Goal: Transaction & Acquisition: Purchase product/service

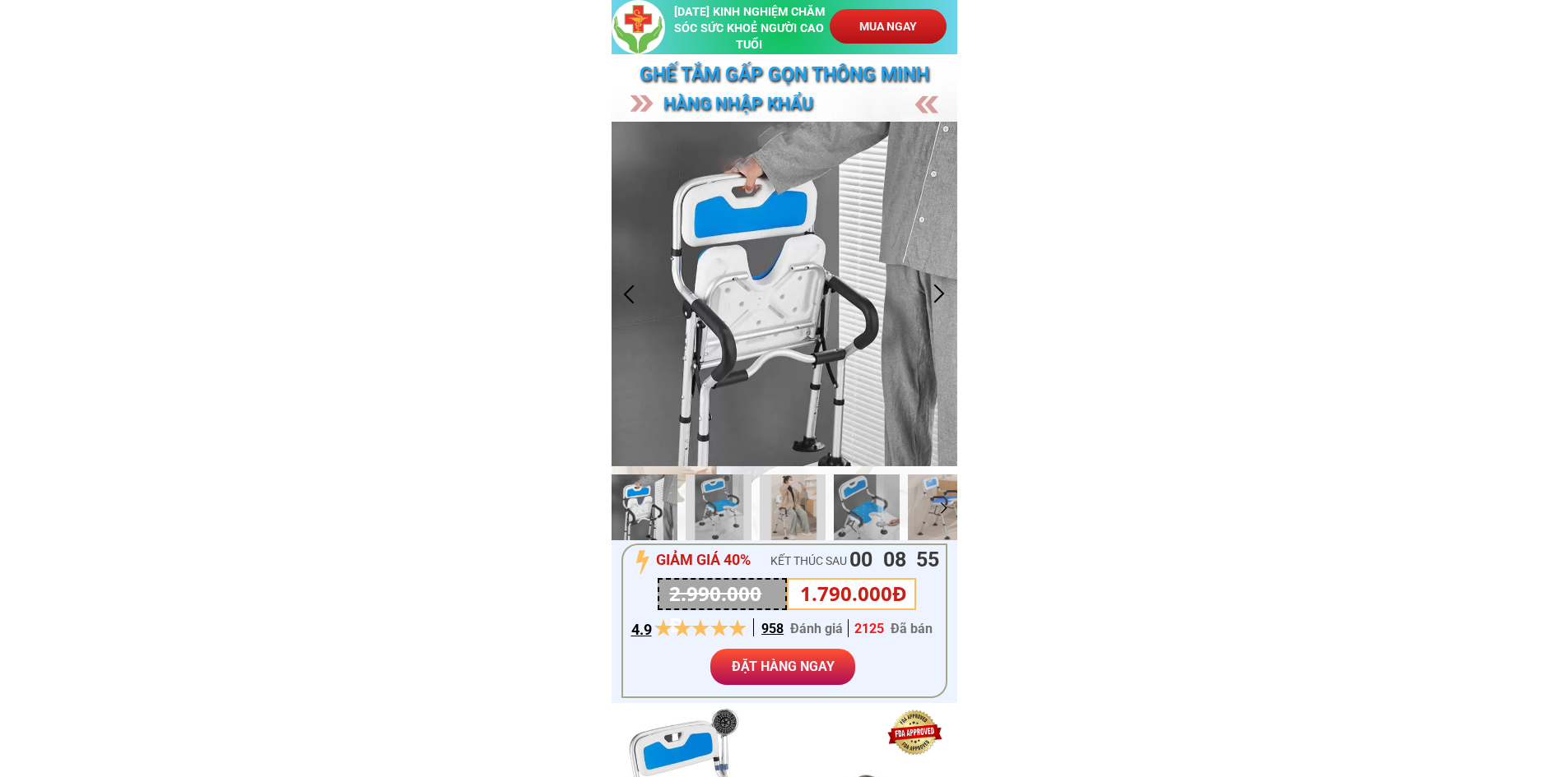
click at [894, 29] on p "MUA NGAY" at bounding box center [888, 26] width 117 height 35
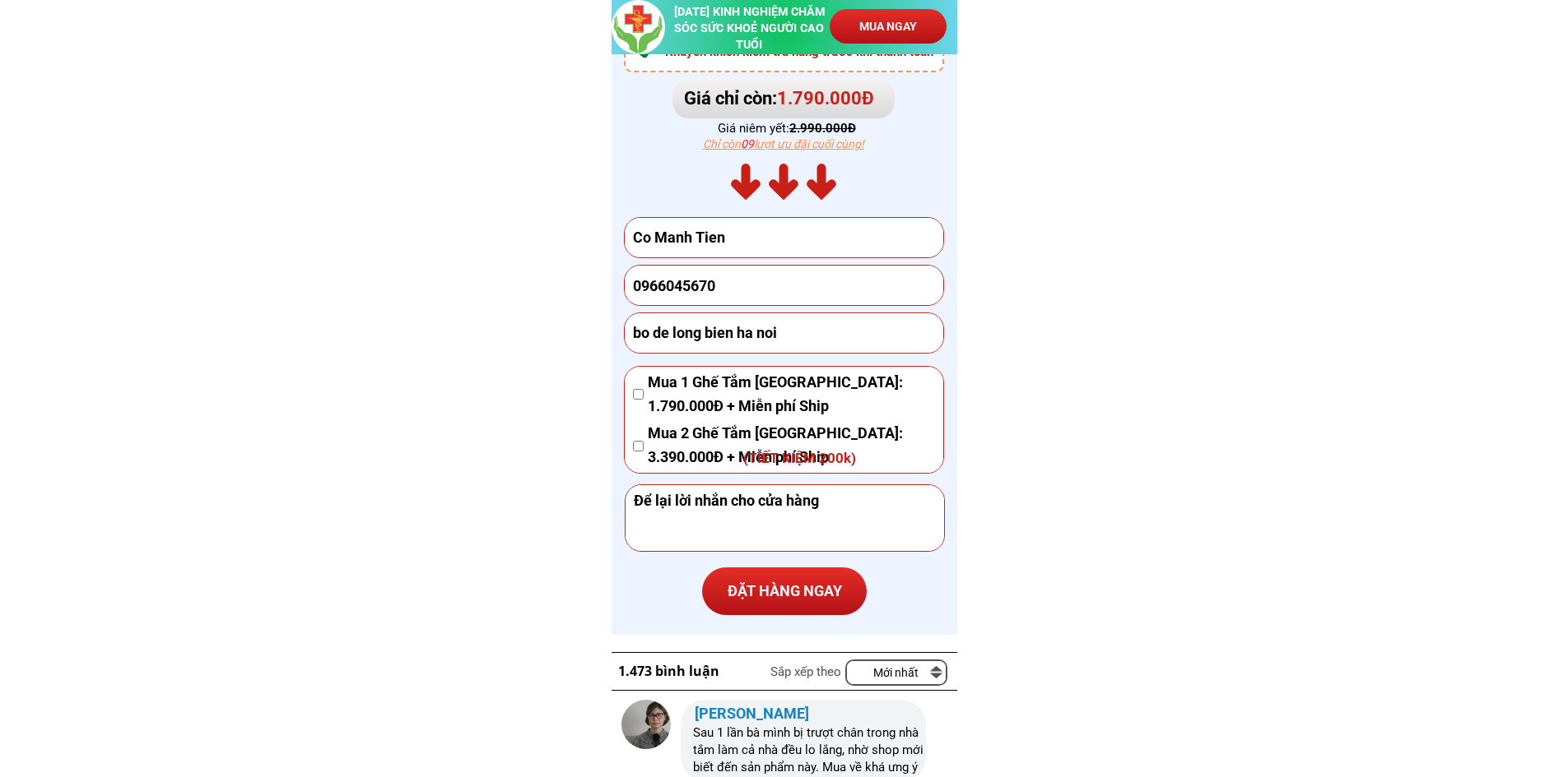
scroll to position [9005, 0]
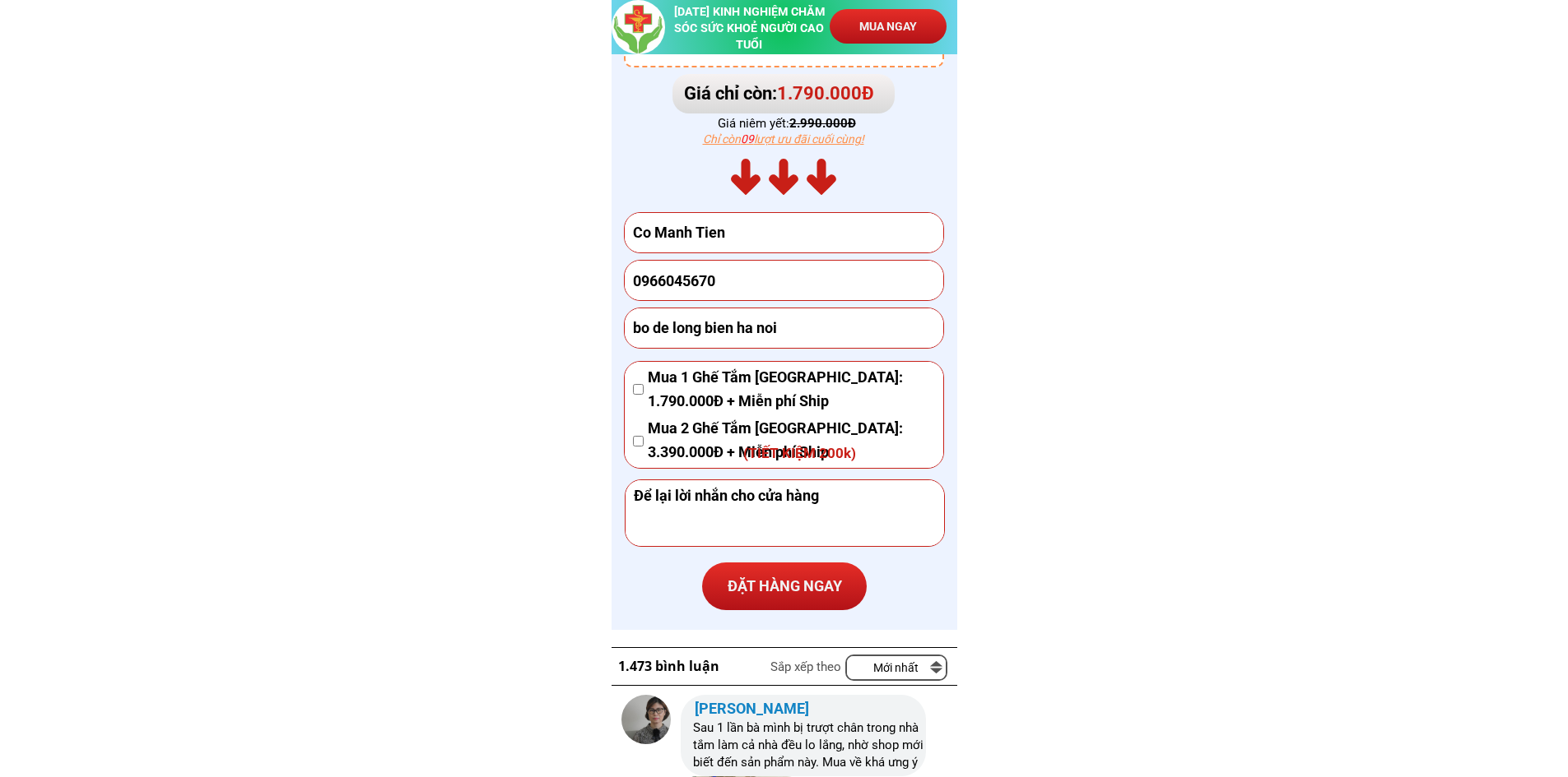
click at [767, 584] on p "ĐẶT HÀNG NGAY" at bounding box center [784, 587] width 164 height 48
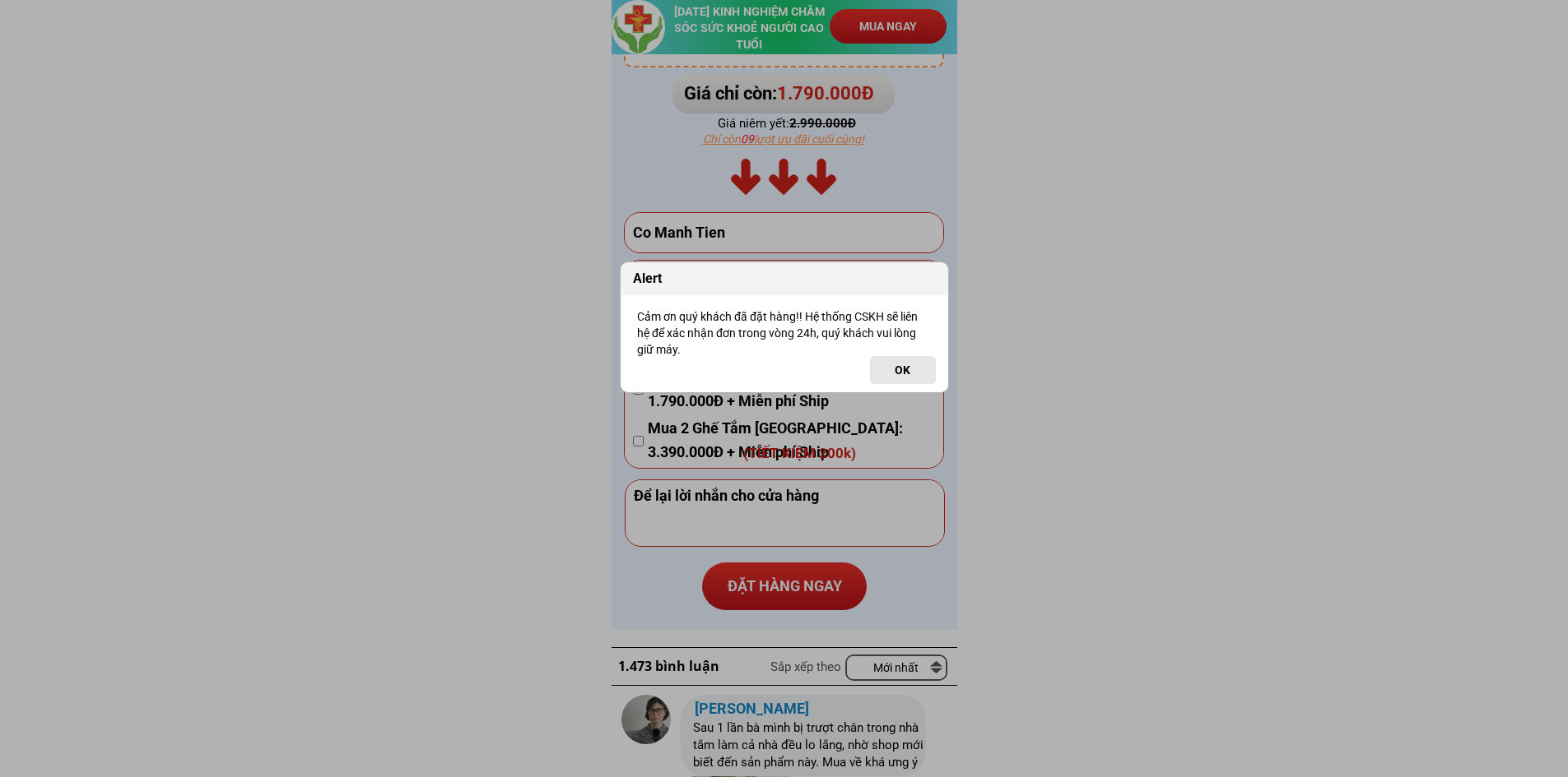
drag, startPoint x: 903, startPoint y: 370, endPoint x: 1097, endPoint y: 288, distance: 210.6
click at [903, 370] on button "OK" at bounding box center [902, 370] width 66 height 28
